Goal: Task Accomplishment & Management: Manage account settings

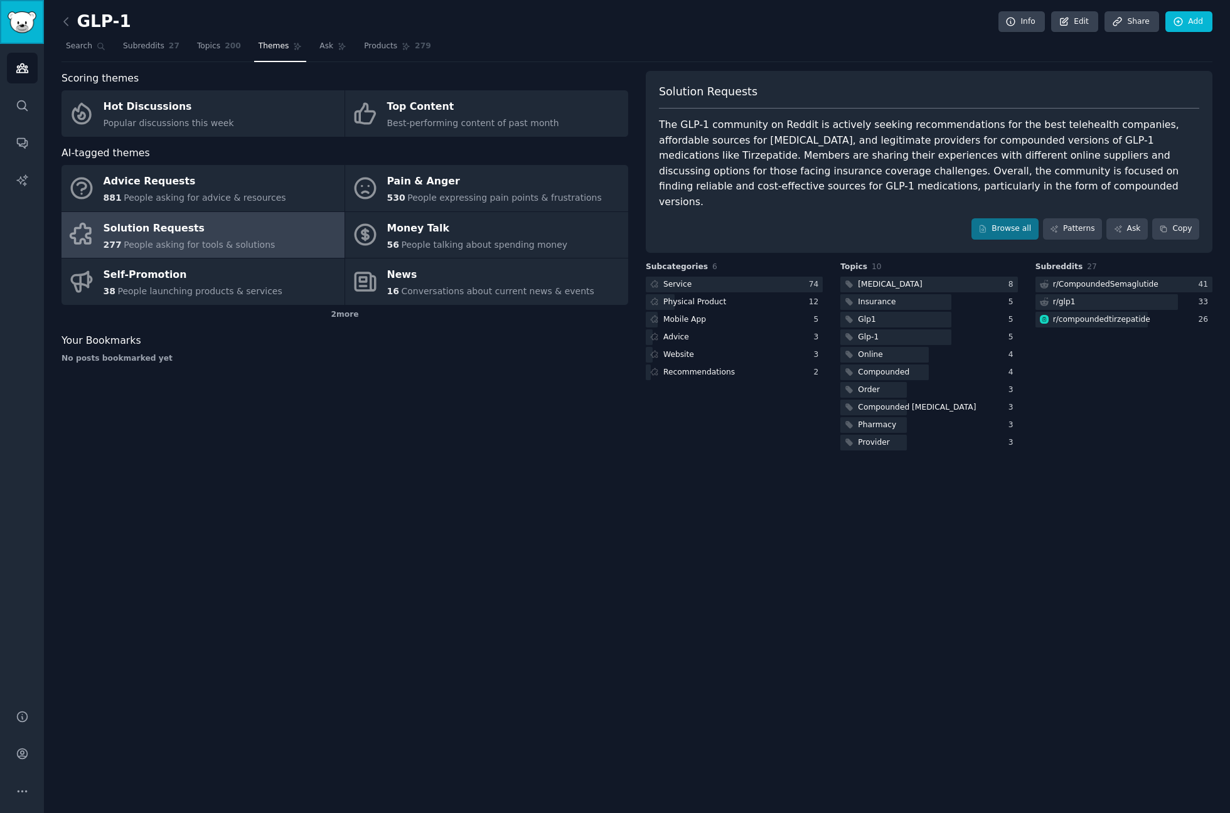
drag, startPoint x: 12, startPoint y: 16, endPoint x: 35, endPoint y: 24, distance: 24.6
click at [35, 24] on img "Sidebar" at bounding box center [22, 22] width 29 height 22
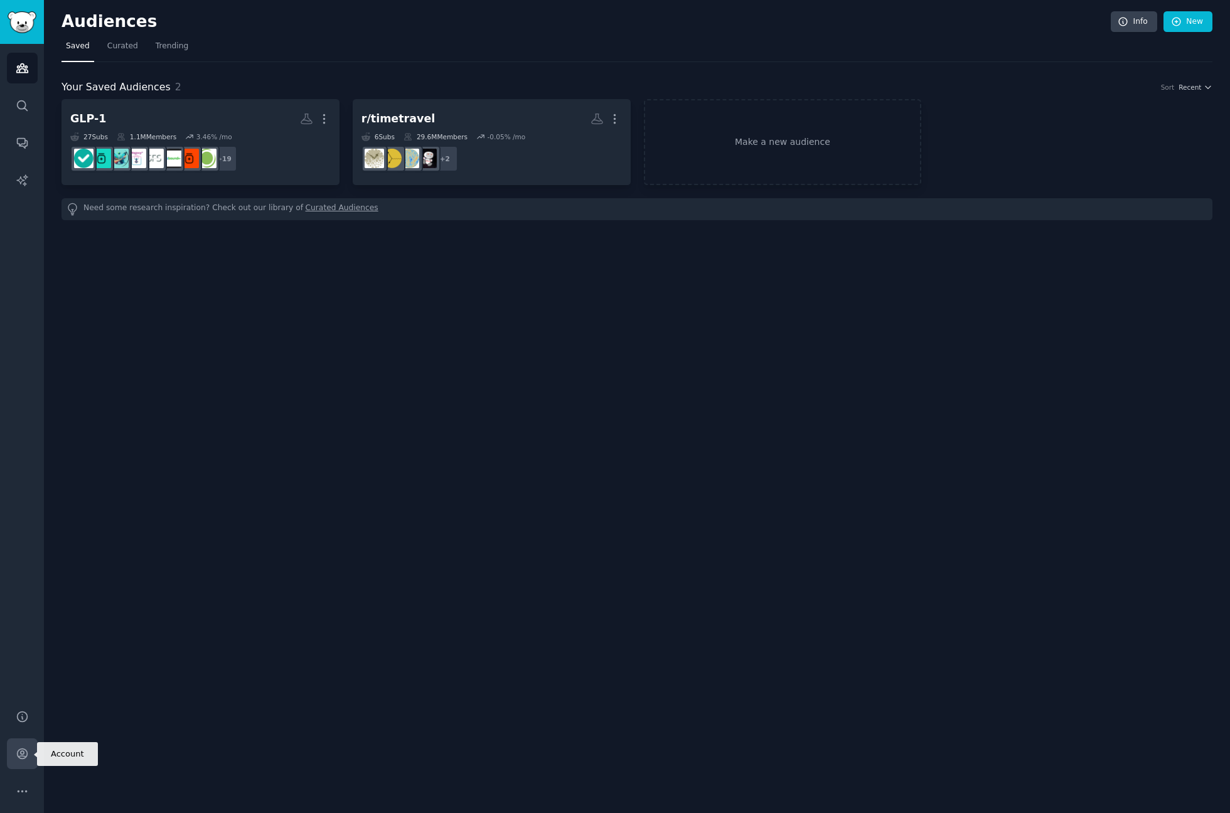
click at [7, 750] on link "Account" at bounding box center [22, 754] width 31 height 31
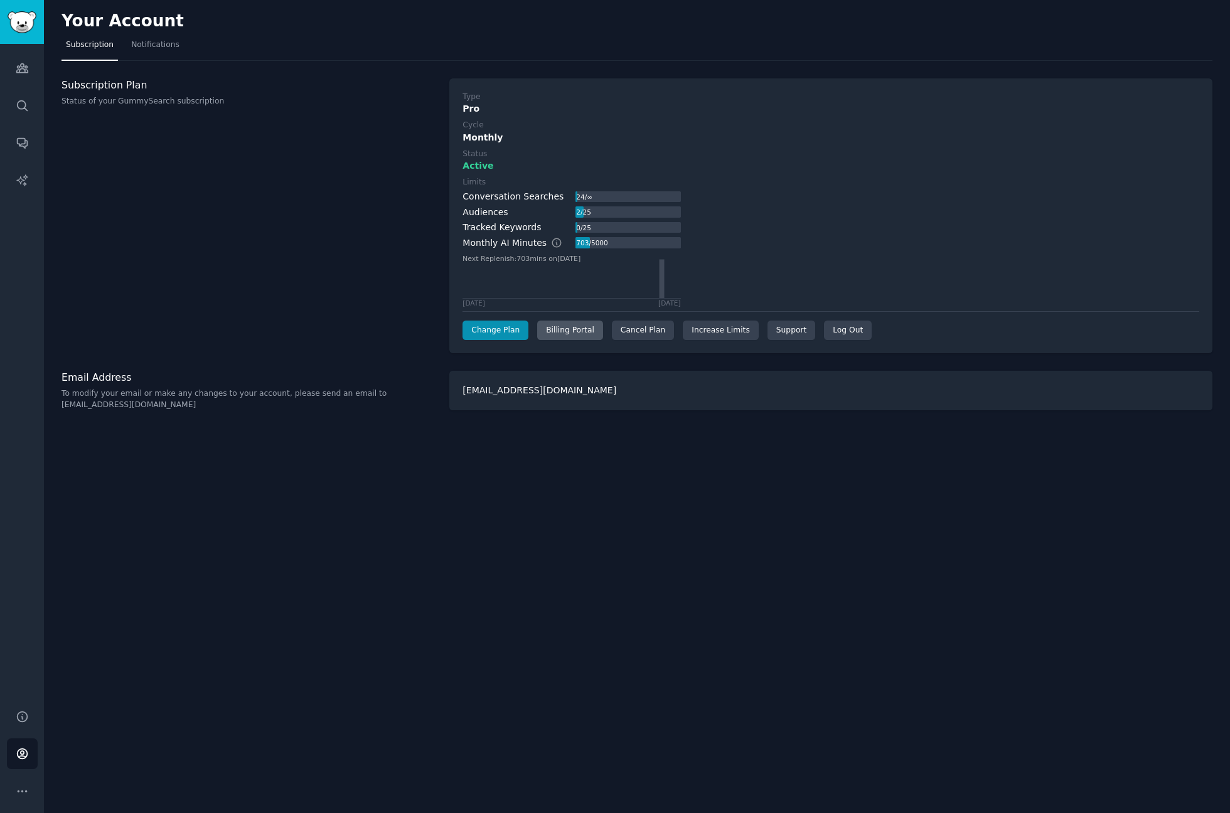
click at [575, 337] on div "Billing Portal" at bounding box center [570, 331] width 66 height 20
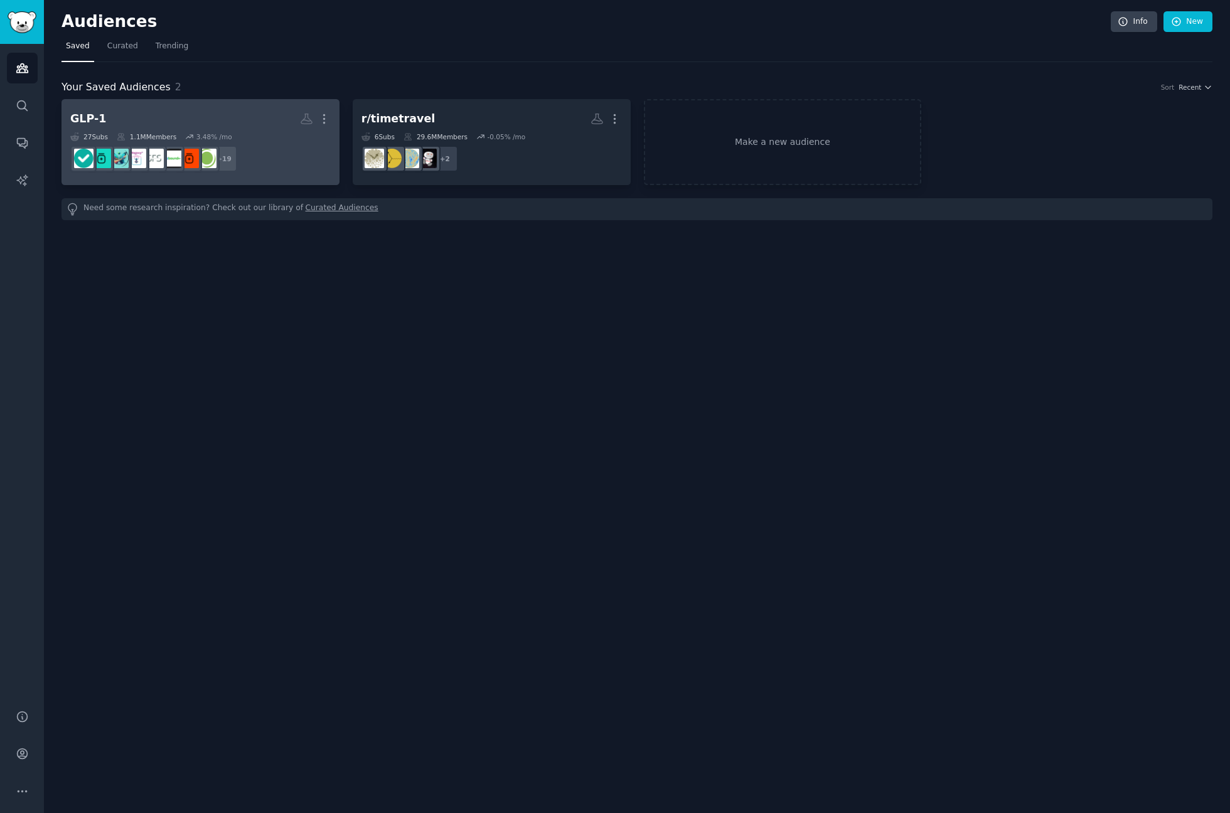
click at [183, 112] on h2 "GLP-1 More" at bounding box center [200, 119] width 260 height 22
